Goal: Book appointment/travel/reservation

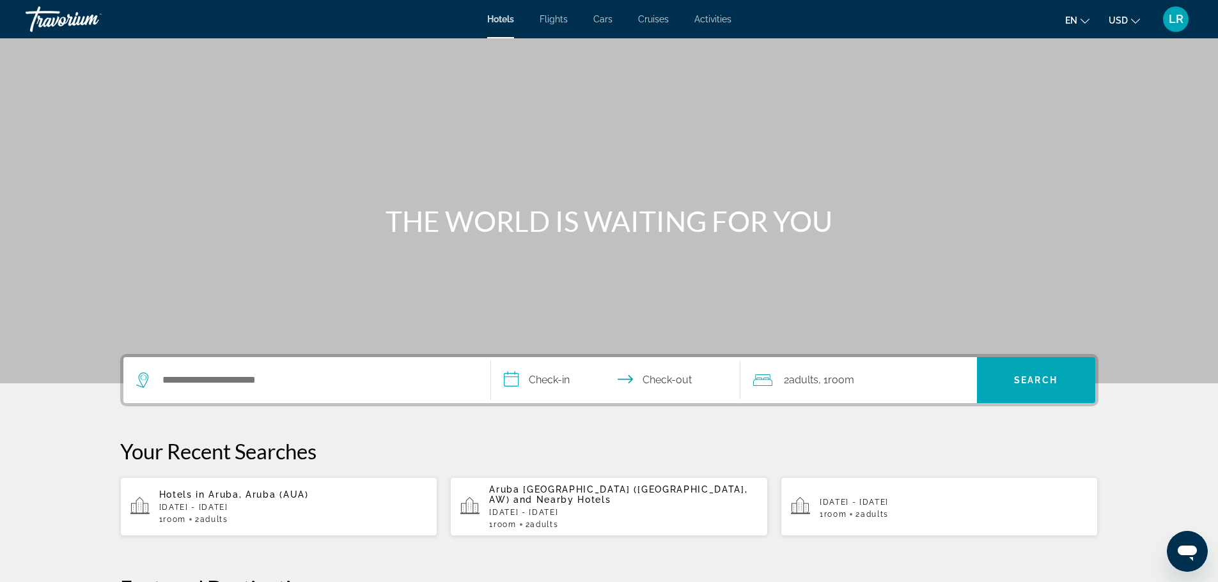
drag, startPoint x: 61, startPoint y: 274, endPoint x: 485, endPoint y: 290, distance: 424.2
click at [485, 238] on h1 "THE WORLD IS WAITING FOR YOU" at bounding box center [610, 221] width 480 height 33
click at [731, 19] on span "Activities" at bounding box center [712, 19] width 37 height 10
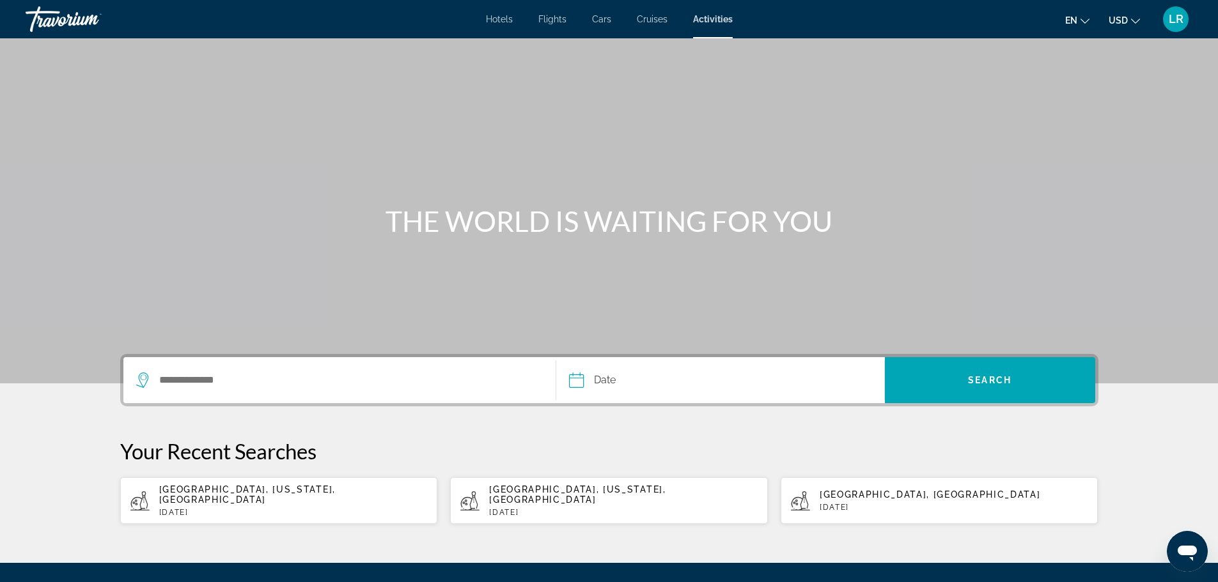
click at [136, 403] on div "Search widget" at bounding box center [339, 380] width 407 height 46
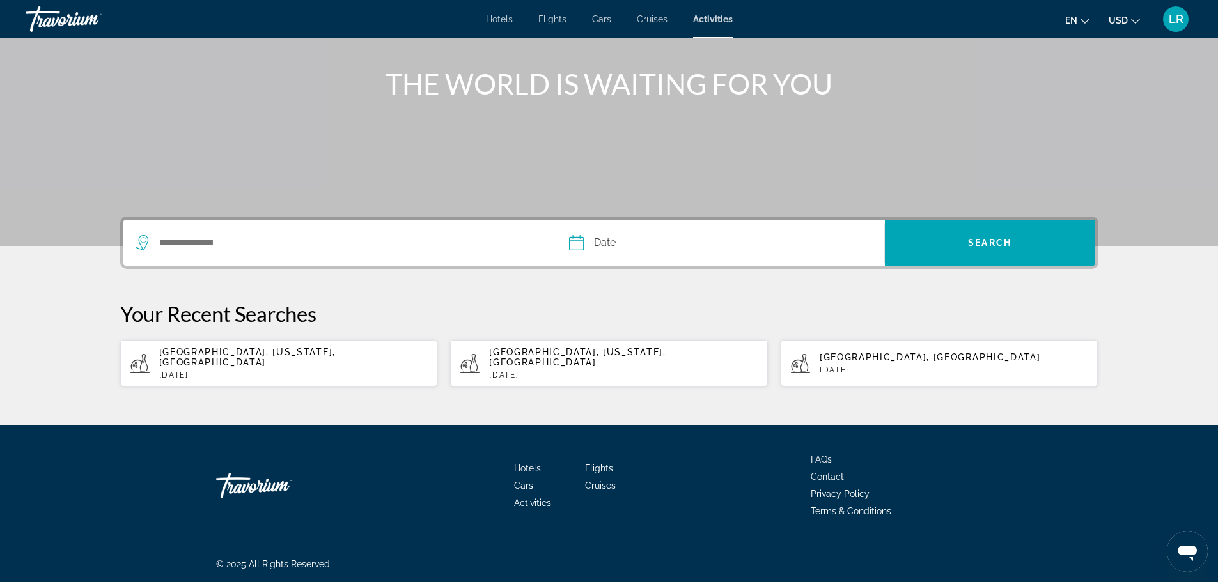
scroll to position [304, 0]
click at [158, 233] on input "Search destination" at bounding box center [347, 242] width 379 height 19
click at [314, 276] on span "Cancun, Riviera Maya & the [GEOGRAPHIC_DATA], [GEOGRAPHIC_DATA]" at bounding box center [332, 285] width 343 height 18
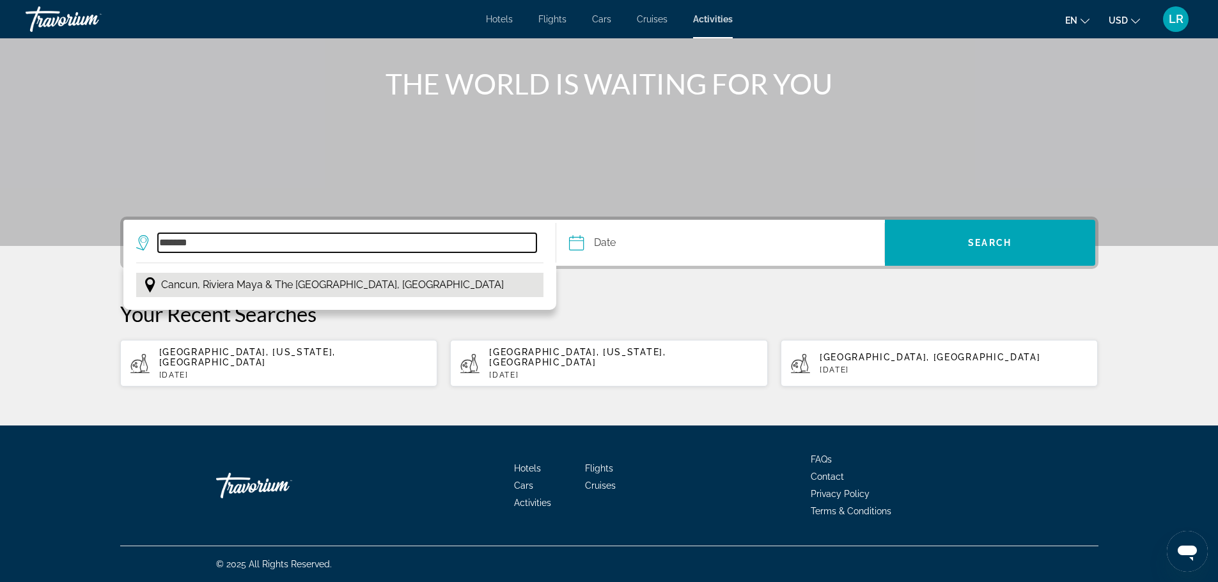
type input "**********"
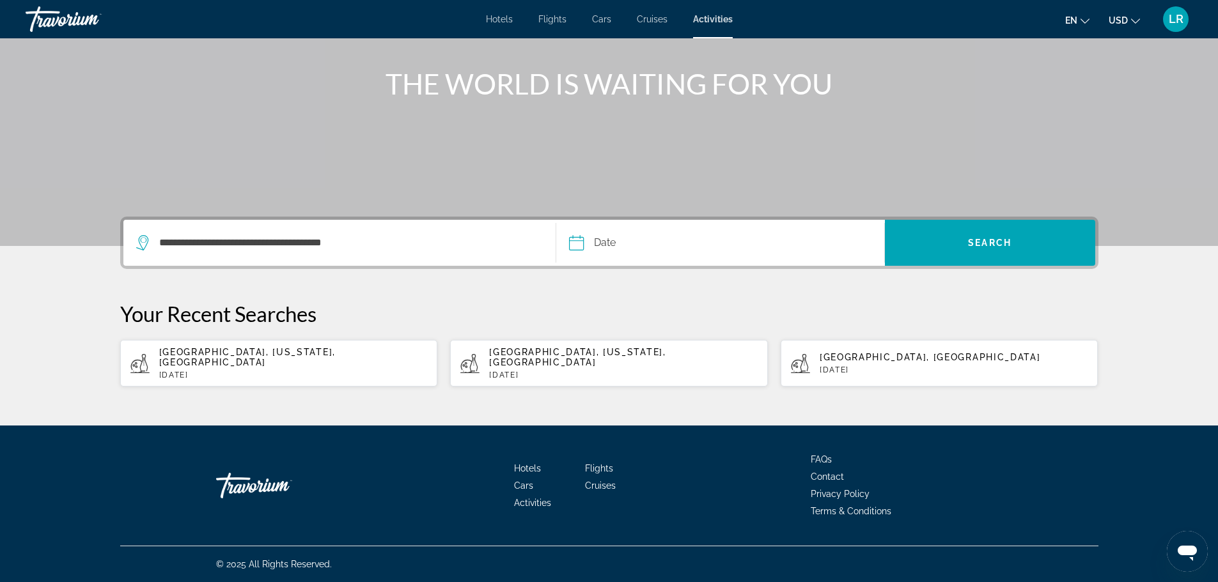
click at [615, 220] on input "Date" at bounding box center [647, 245] width 162 height 50
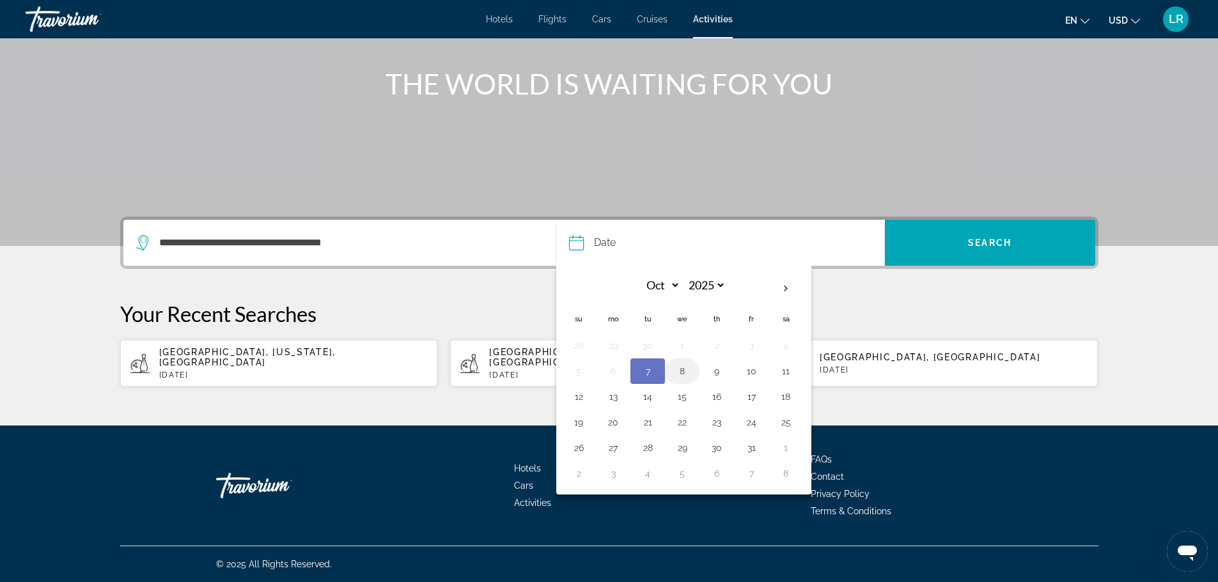
click at [688, 363] on button "8" at bounding box center [682, 372] width 20 height 18
type input "**********"
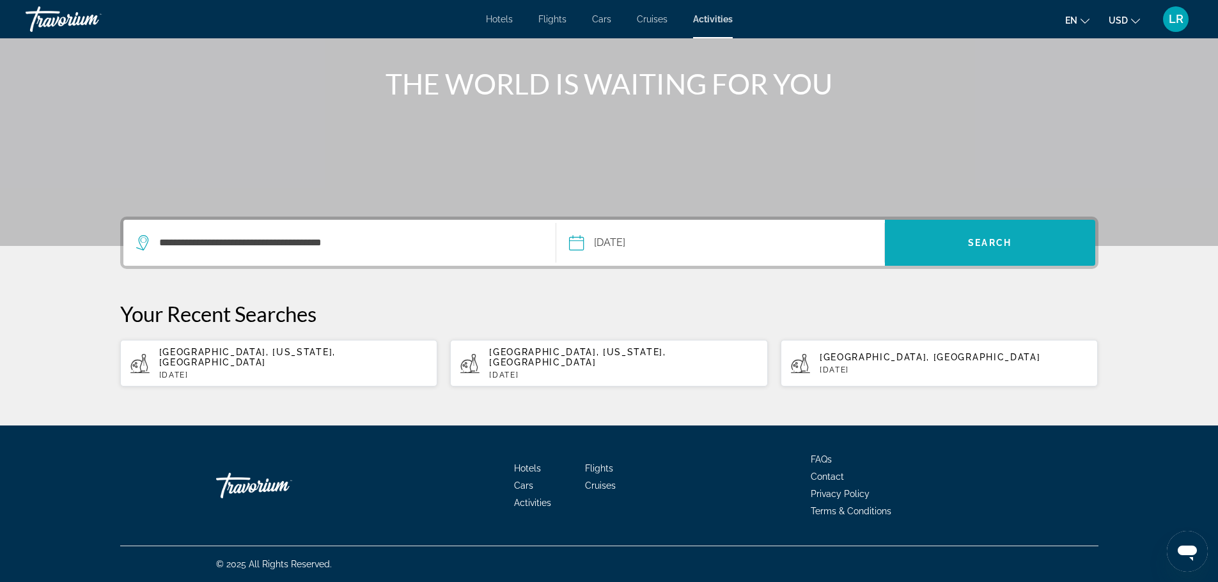
click at [1011, 238] on span "Search" at bounding box center [989, 243] width 43 height 10
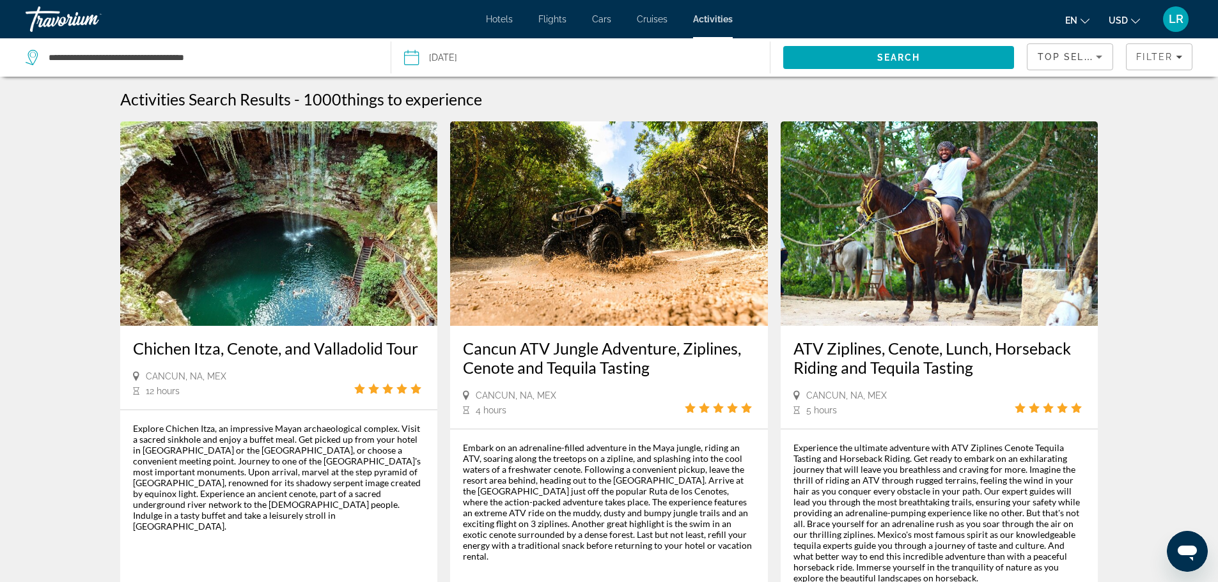
click at [600, 24] on span "Cars" at bounding box center [601, 19] width 19 height 10
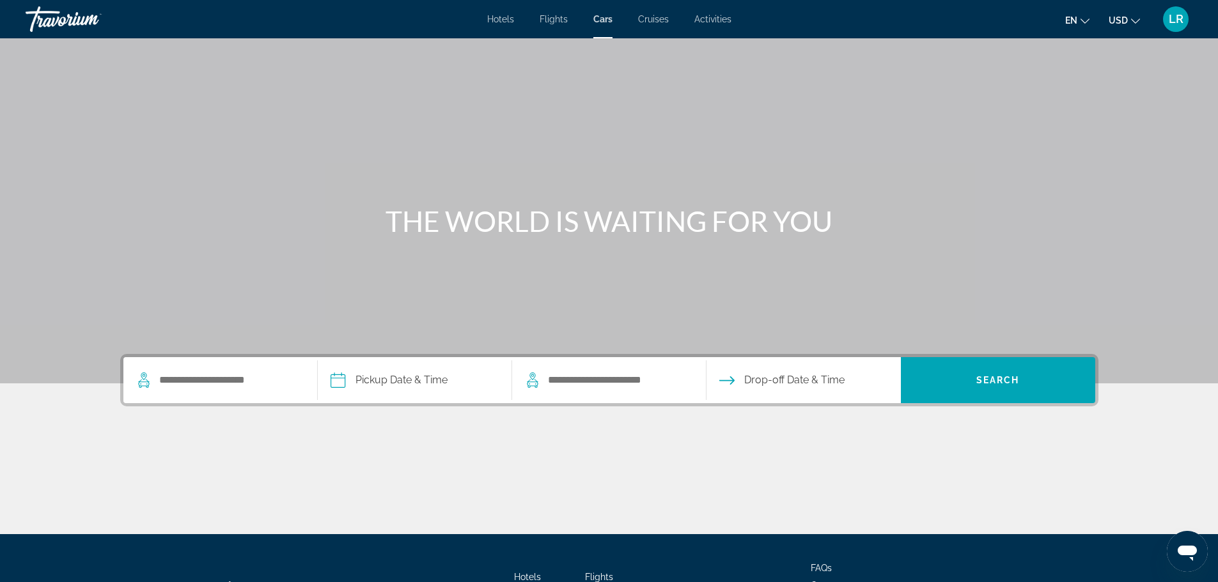
scroll to position [281, 0]
